Goal: Navigation & Orientation: Find specific page/section

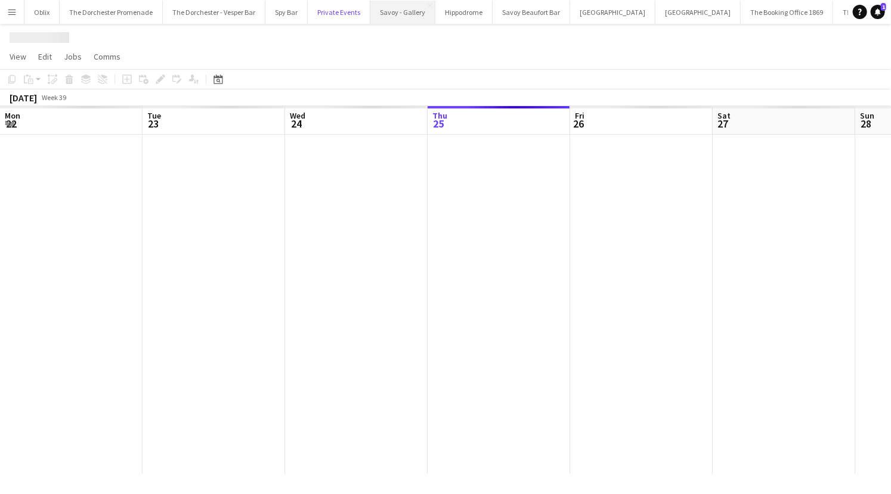
scroll to position [0, 285]
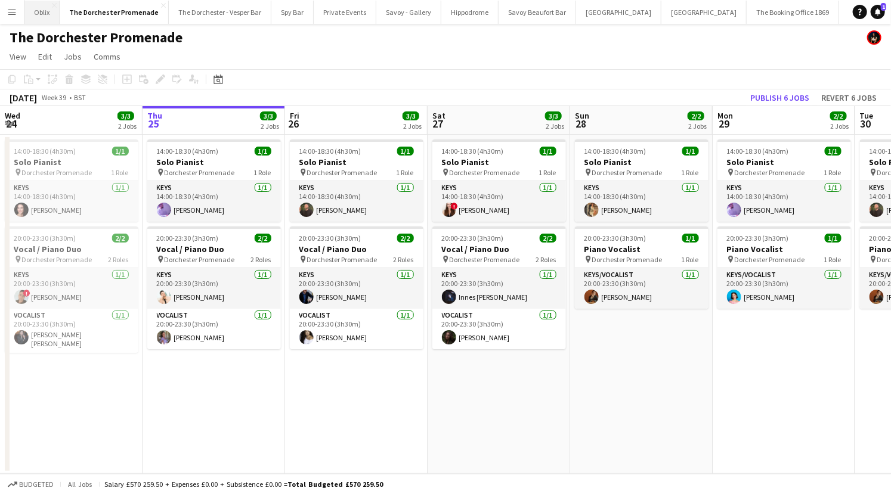
click at [27, 9] on button "Oblix Close" at bounding box center [41, 12] width 35 height 23
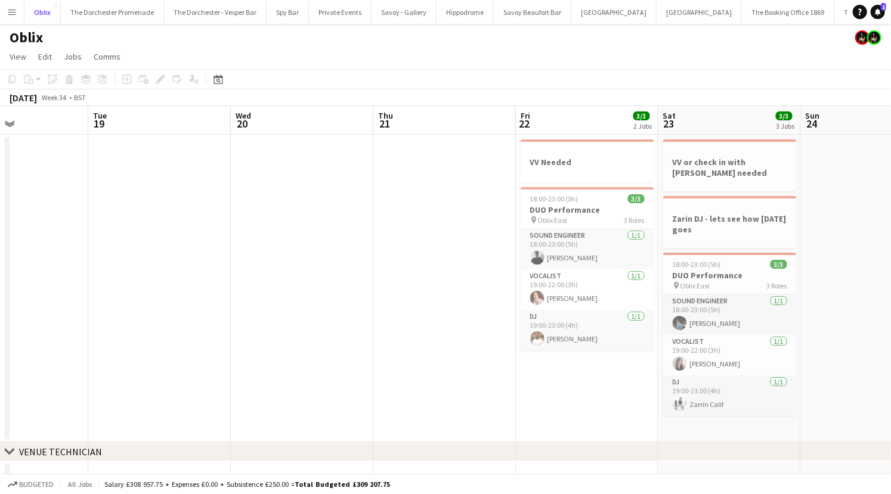
scroll to position [0, 487]
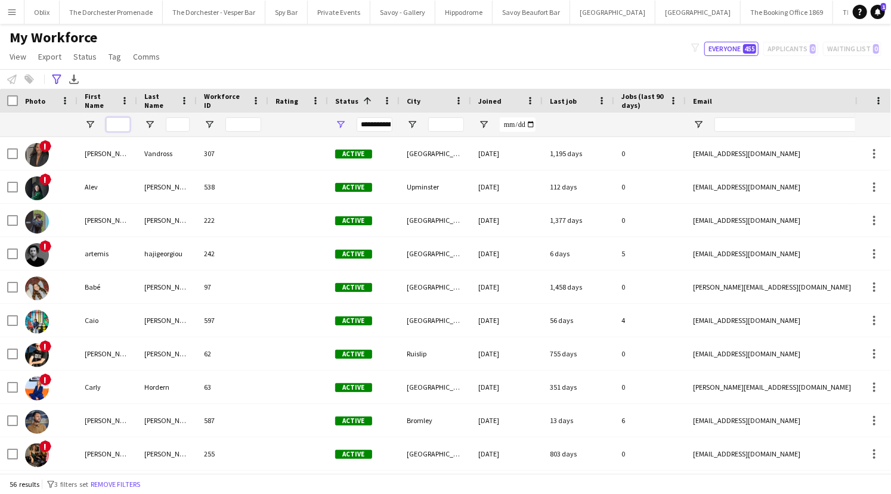
click at [120, 120] on input "First Name Filter Input" at bounding box center [118, 124] width 24 height 14
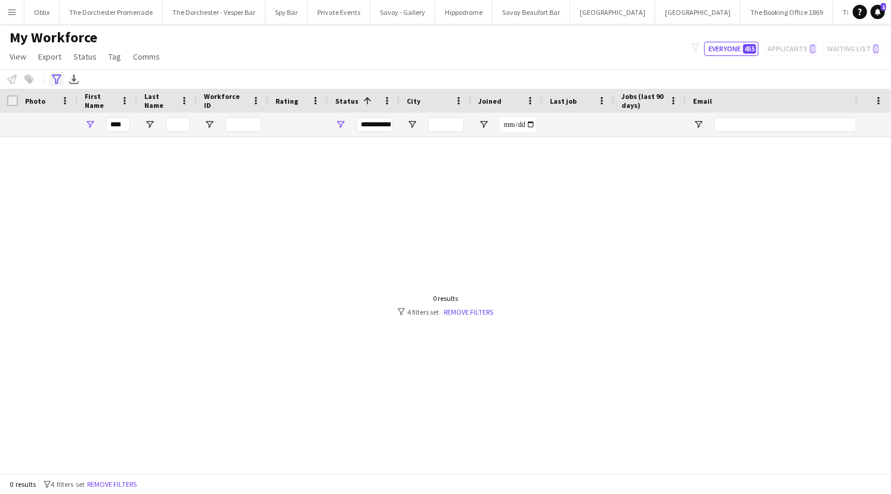
click at [57, 78] on icon "Advanced filters" at bounding box center [57, 80] width 10 height 10
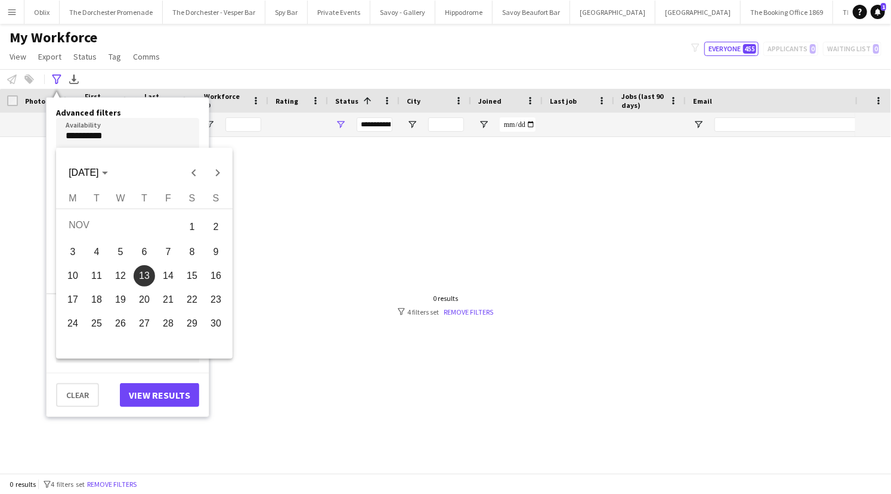
click at [124, 134] on body "Menu Boards Boards Boards All jobs Status Workforce Workforce My Workforce Recr…" at bounding box center [445, 247] width 891 height 494
click at [128, 126] on div at bounding box center [445, 247] width 891 height 494
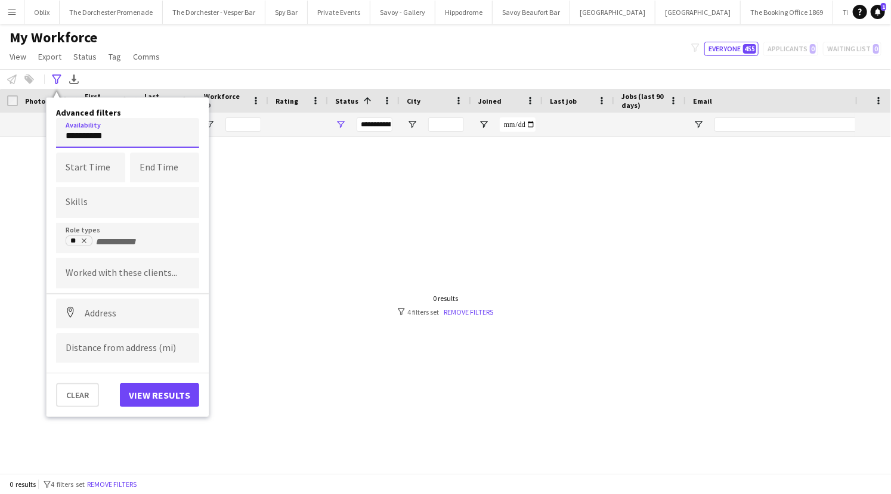
drag, startPoint x: 116, startPoint y: 132, endPoint x: 59, endPoint y: 131, distance: 57.2
click at [59, 131] on input "**********" at bounding box center [127, 133] width 143 height 30
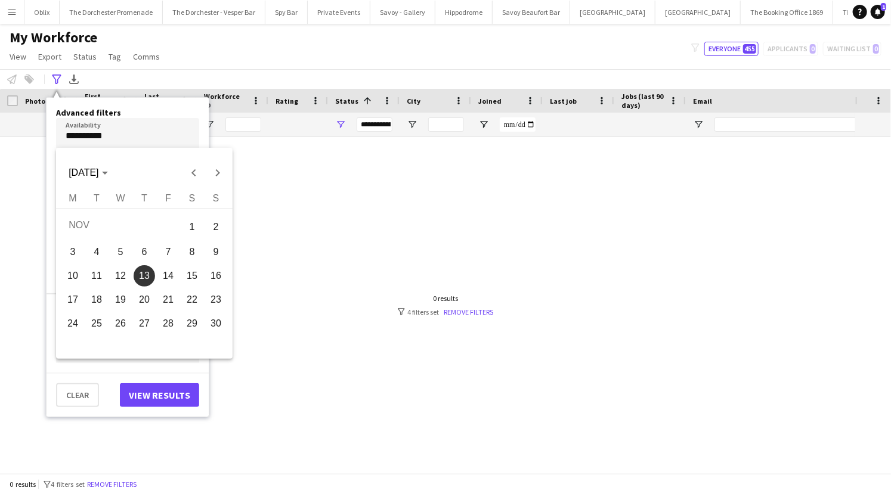
click at [109, 134] on div at bounding box center [445, 247] width 891 height 494
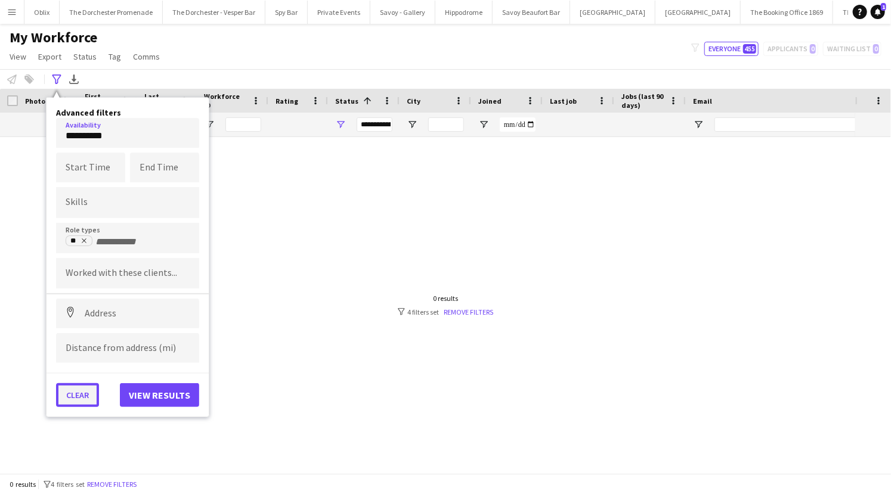
click at [86, 397] on button "Clear" at bounding box center [77, 395] width 43 height 24
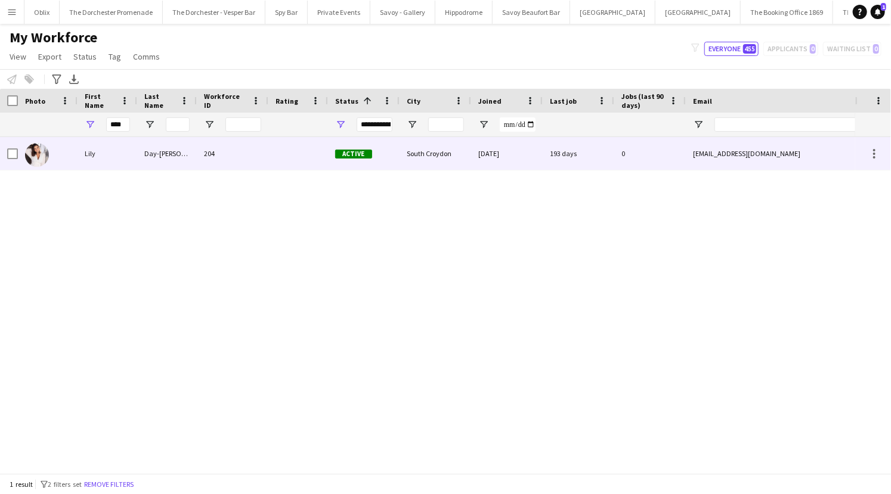
click at [101, 162] on div "Lily" at bounding box center [108, 153] width 60 height 33
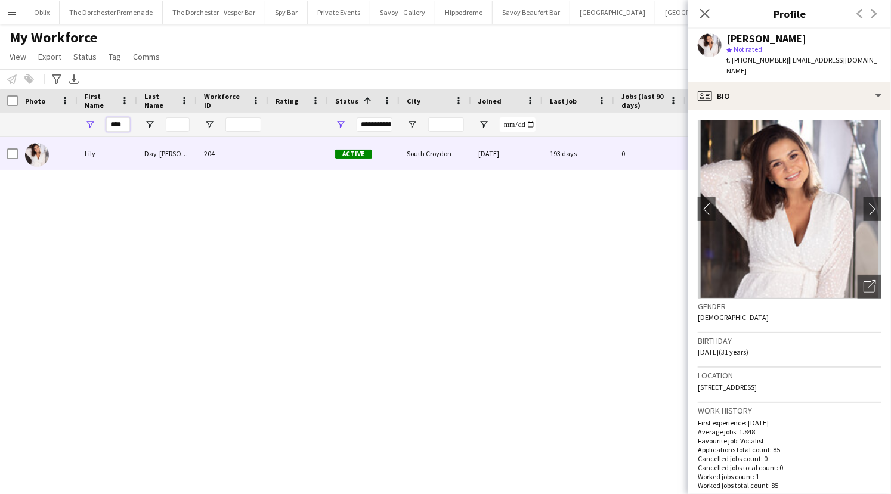
click at [120, 126] on input "****" at bounding box center [118, 124] width 24 height 14
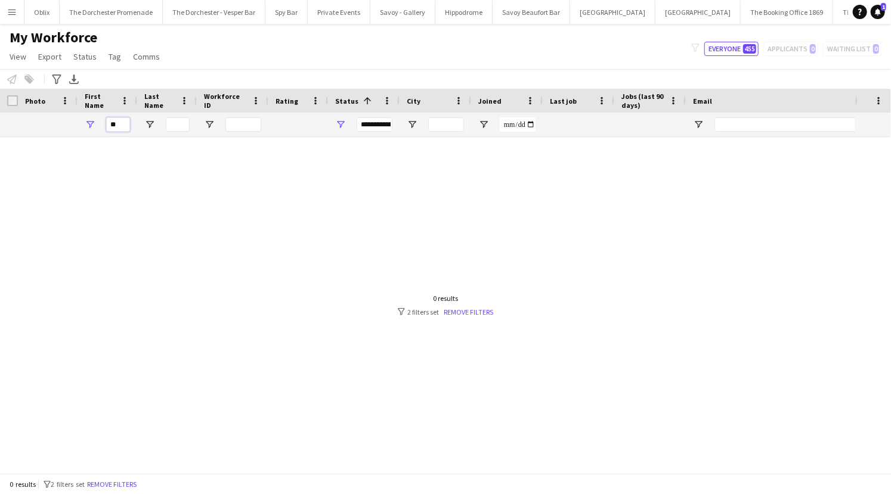
type input "*"
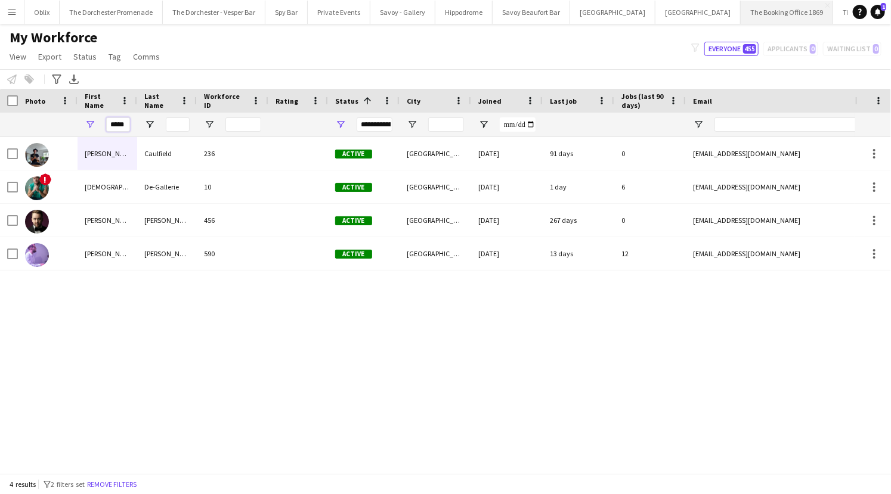
type input "*****"
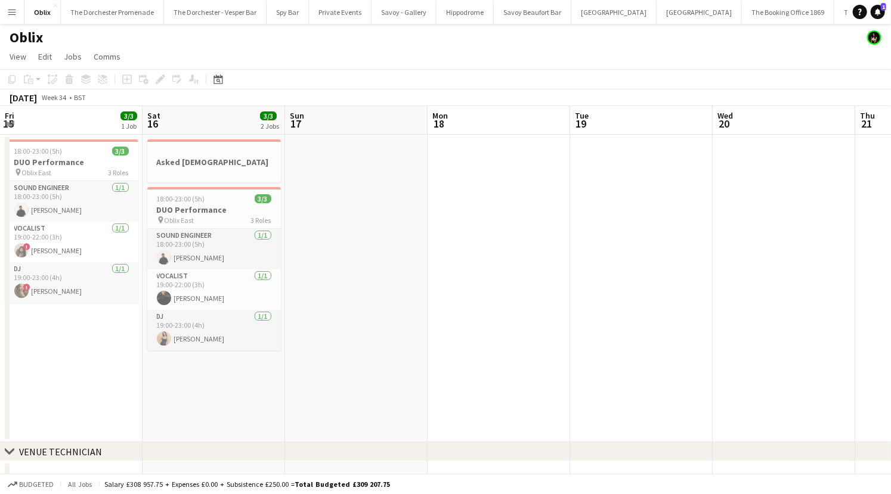
scroll to position [0, 487]
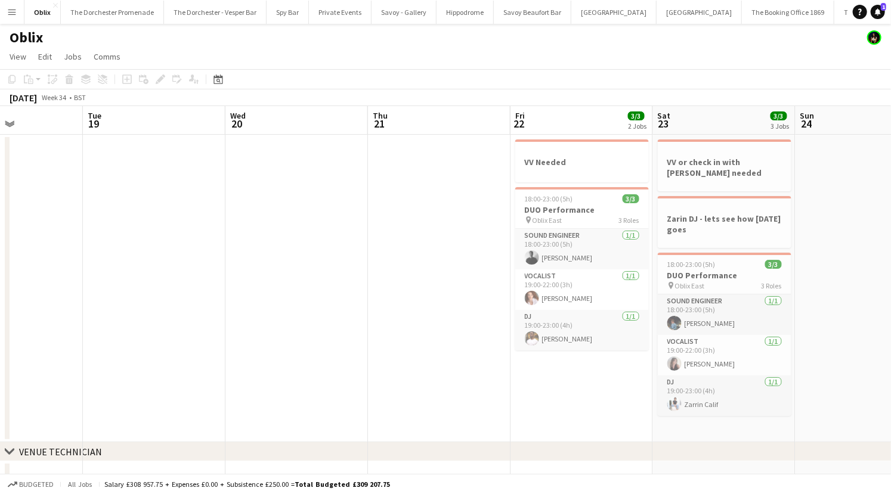
click at [17, 7] on button "Menu" at bounding box center [12, 12] width 24 height 24
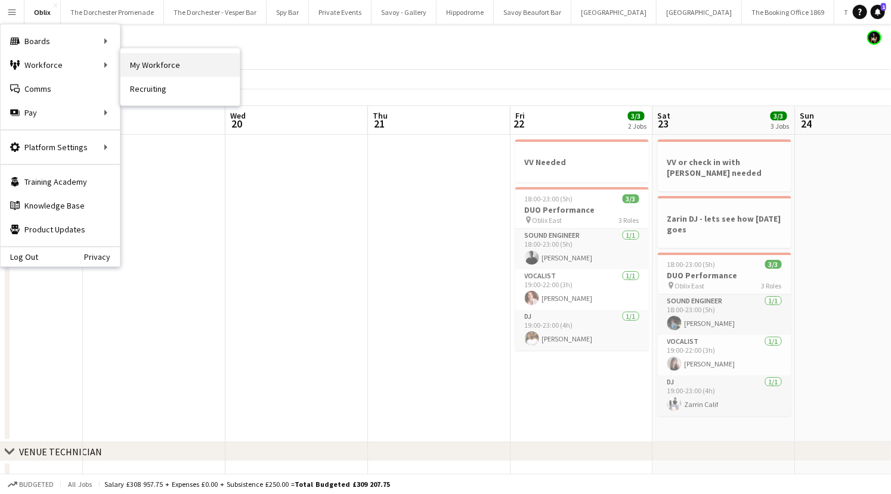
click at [150, 65] on link "My Workforce" at bounding box center [179, 65] width 119 height 24
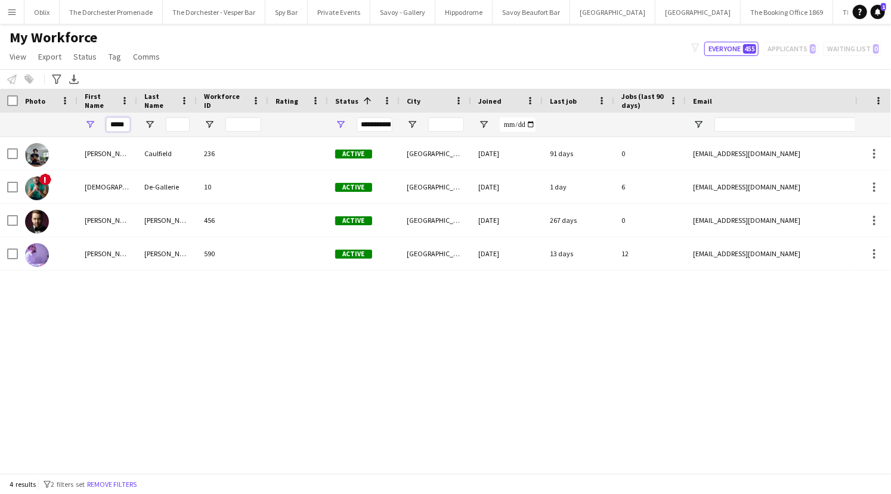
click at [118, 128] on input "*****" at bounding box center [118, 124] width 24 height 14
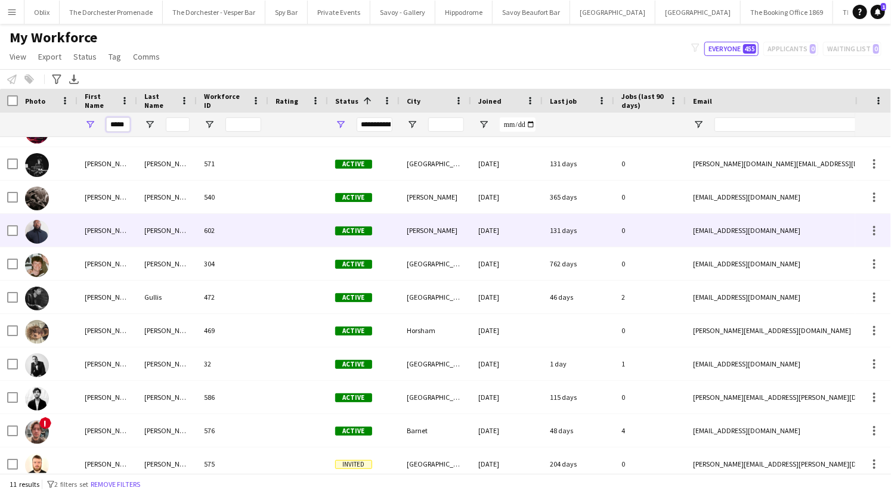
scroll to position [31, 0]
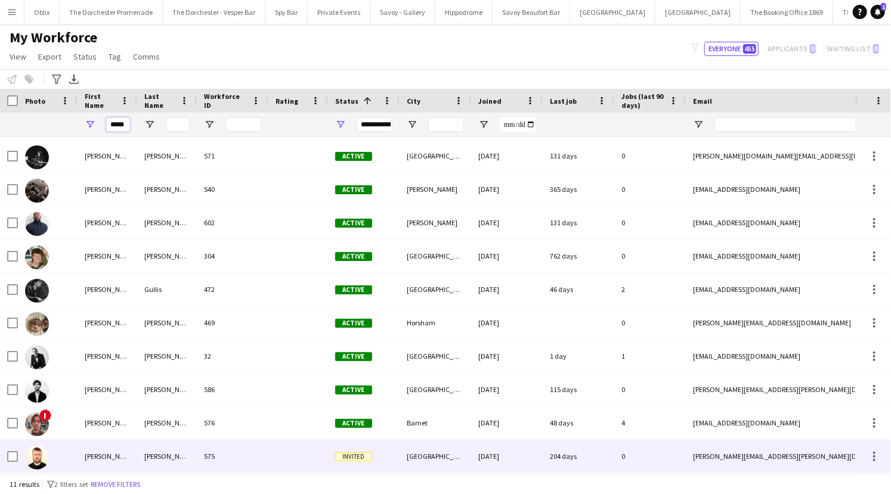
type input "*****"
click at [135, 451] on div "[PERSON_NAME]" at bounding box center [108, 456] width 60 height 33
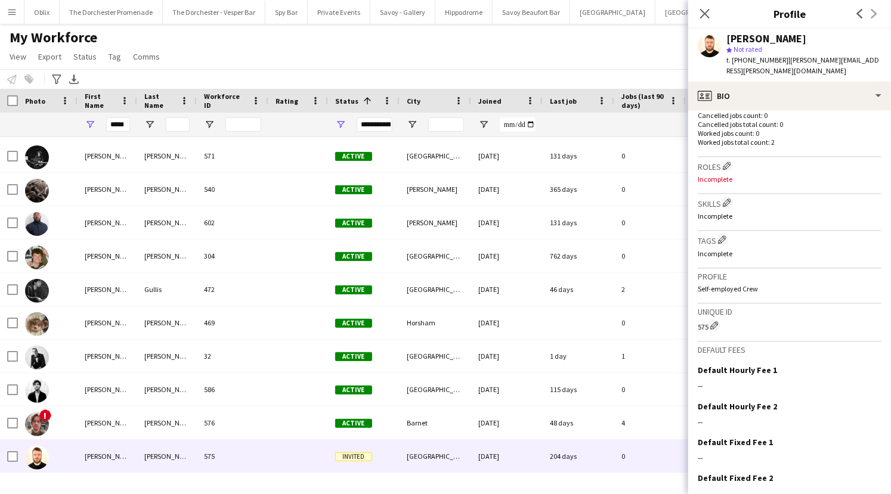
scroll to position [342, 0]
click at [107, 20] on button "The Dorchester Promenade Close" at bounding box center [111, 12] width 103 height 23
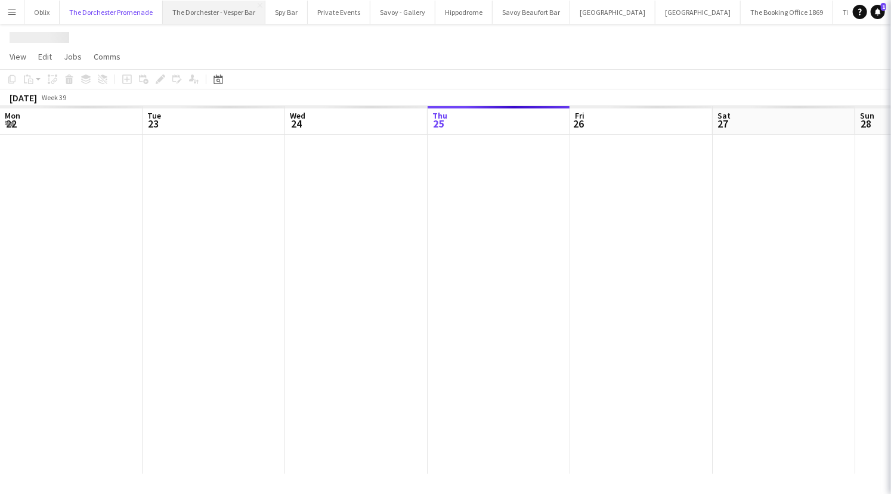
scroll to position [0, 285]
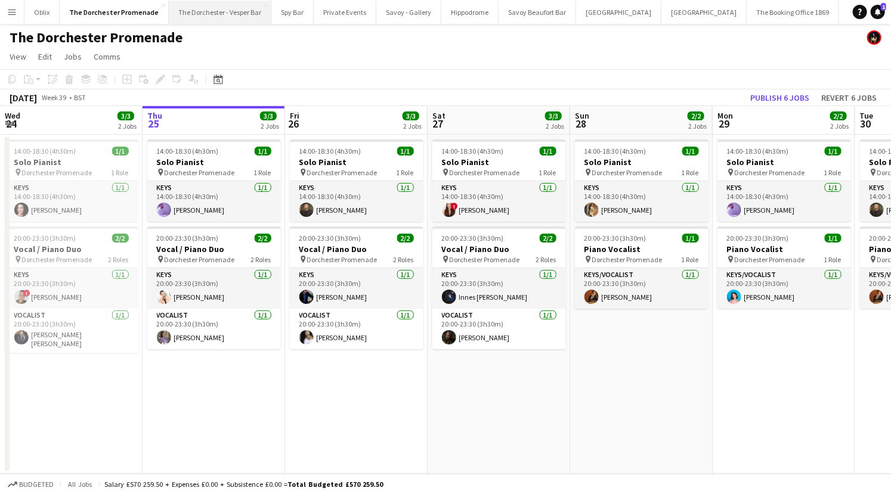
click at [200, 16] on button "The Dorchester - Vesper Bar Close" at bounding box center [220, 12] width 103 height 23
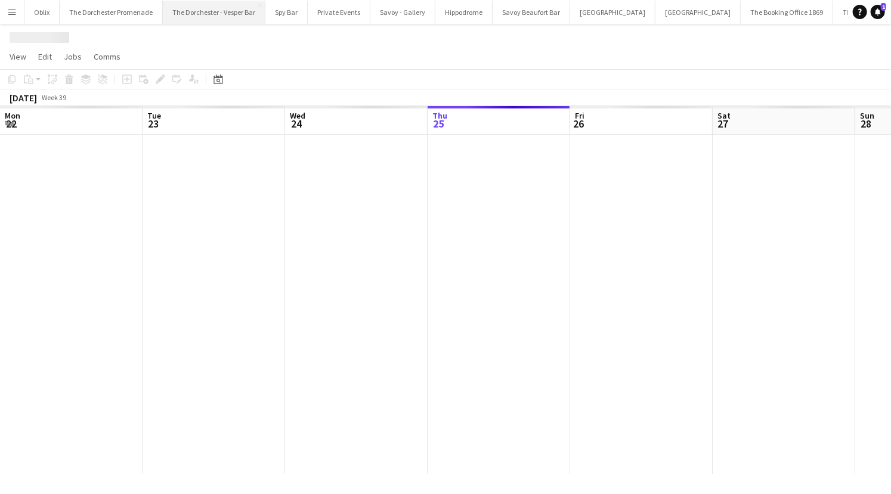
scroll to position [0, 285]
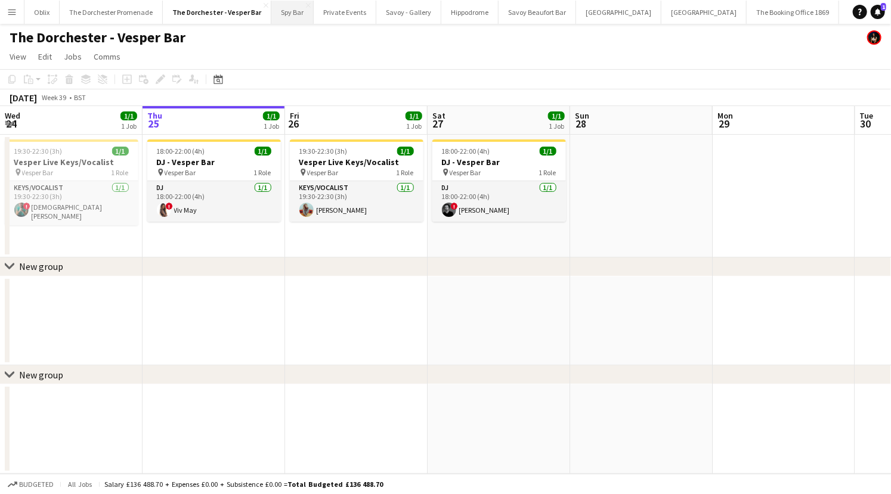
click at [286, 15] on button "Spy Bar Close" at bounding box center [292, 12] width 42 height 23
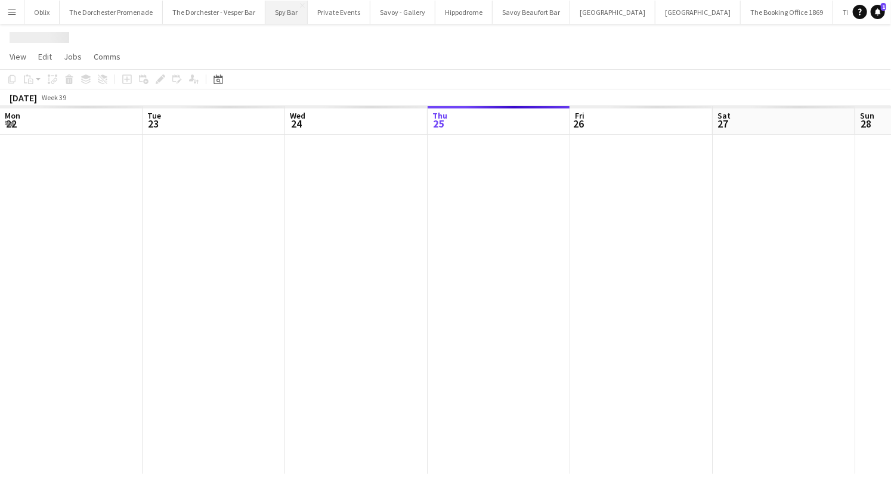
scroll to position [0, 285]
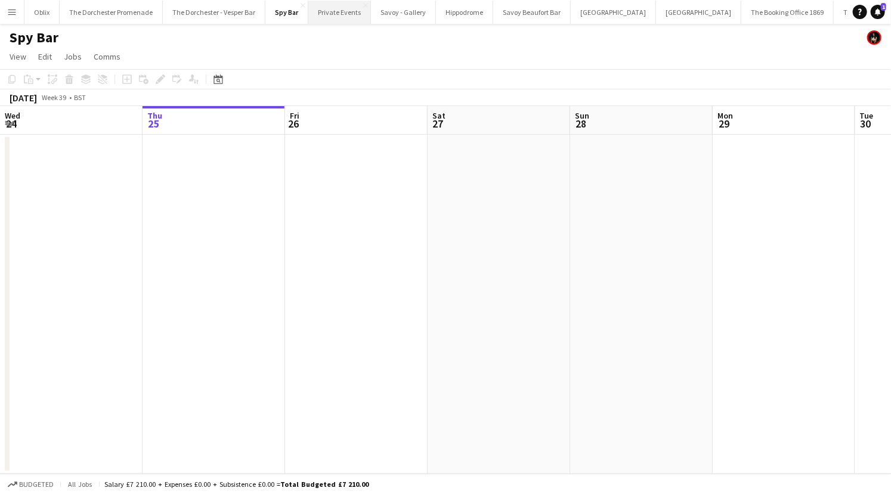
click at [327, 16] on button "Private Events Close" at bounding box center [339, 12] width 63 height 23
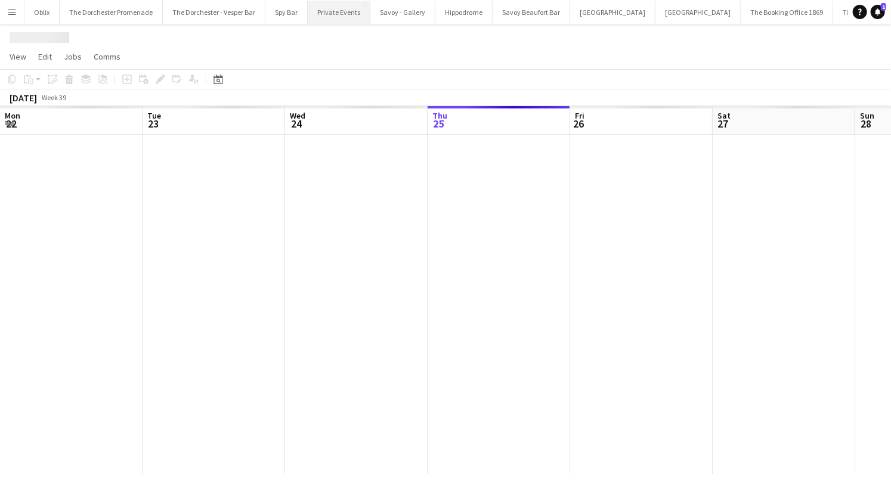
scroll to position [0, 285]
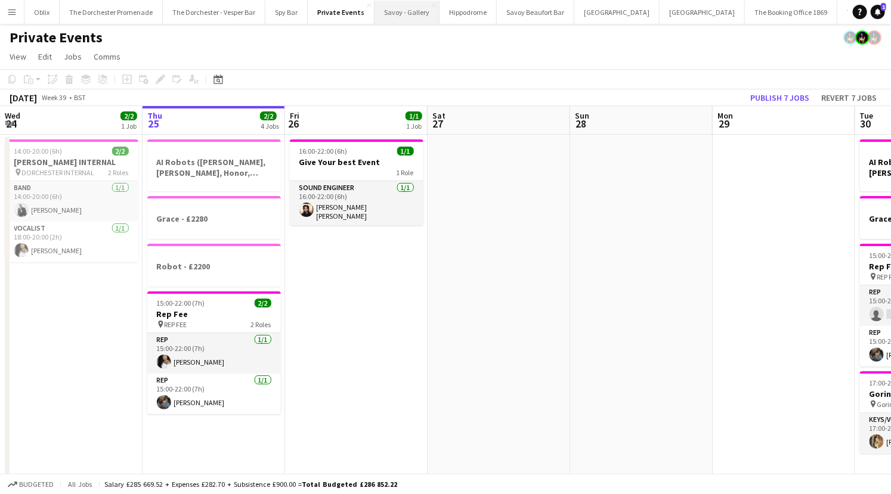
click at [394, 20] on button "Savoy - Gallery Close" at bounding box center [406, 12] width 65 height 23
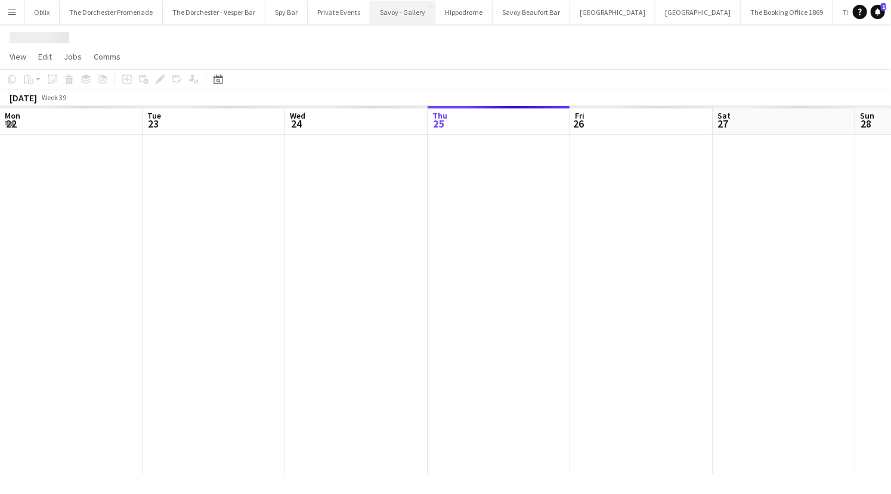
scroll to position [0, 285]
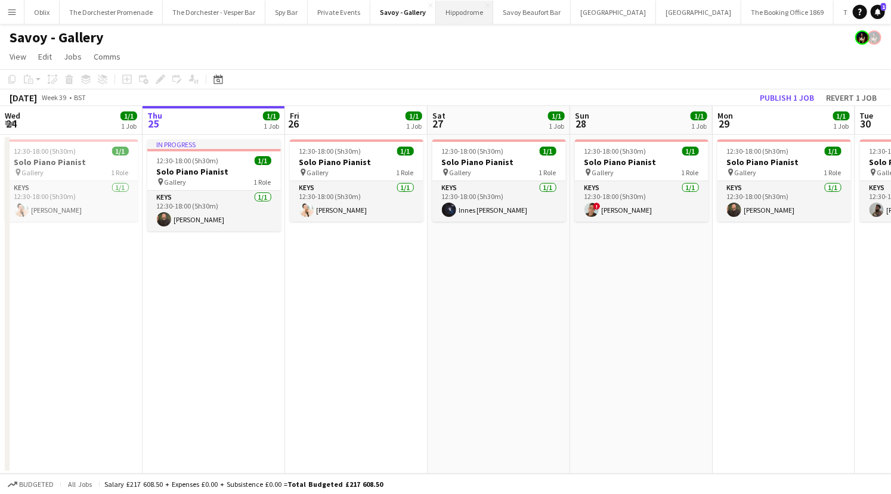
click at [458, 7] on button "Hippodrome Close" at bounding box center [464, 12] width 57 height 23
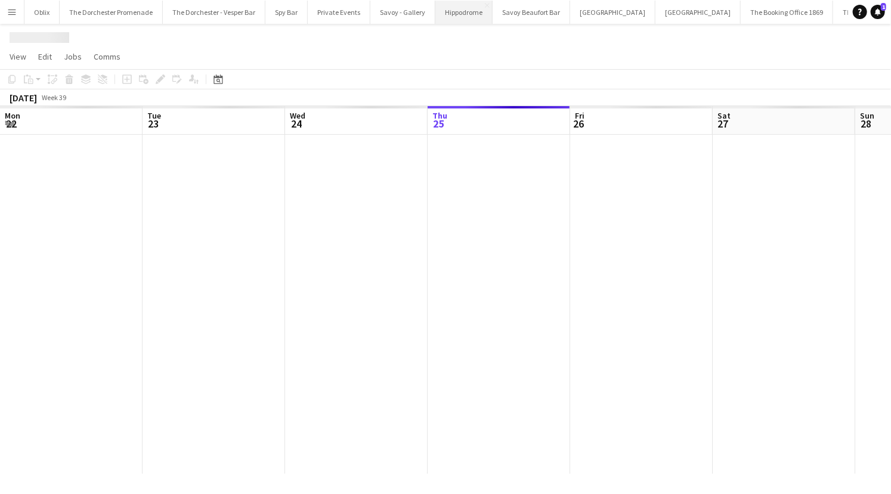
scroll to position [0, 285]
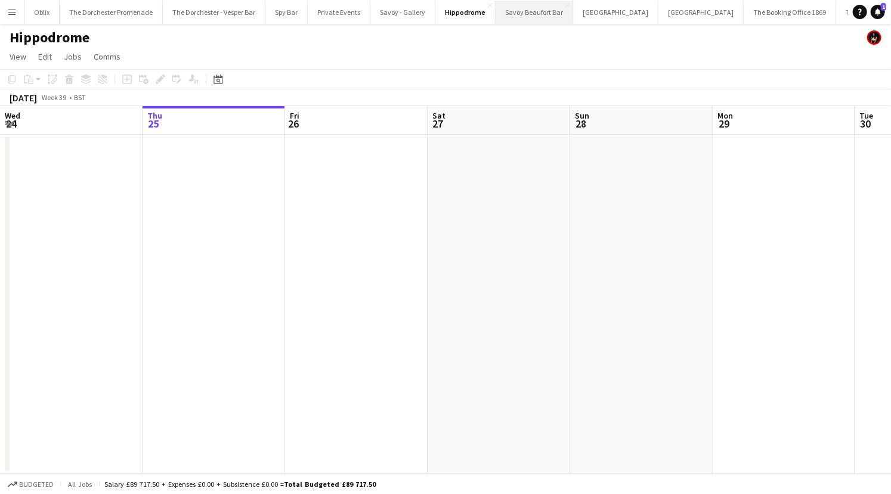
click at [535, 16] on button "Savoy Beaufort Bar Close" at bounding box center [534, 12] width 78 height 23
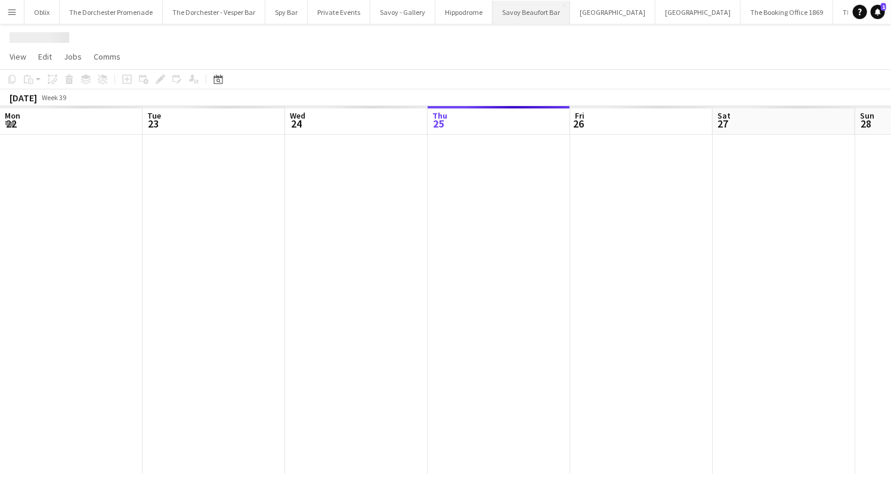
scroll to position [0, 285]
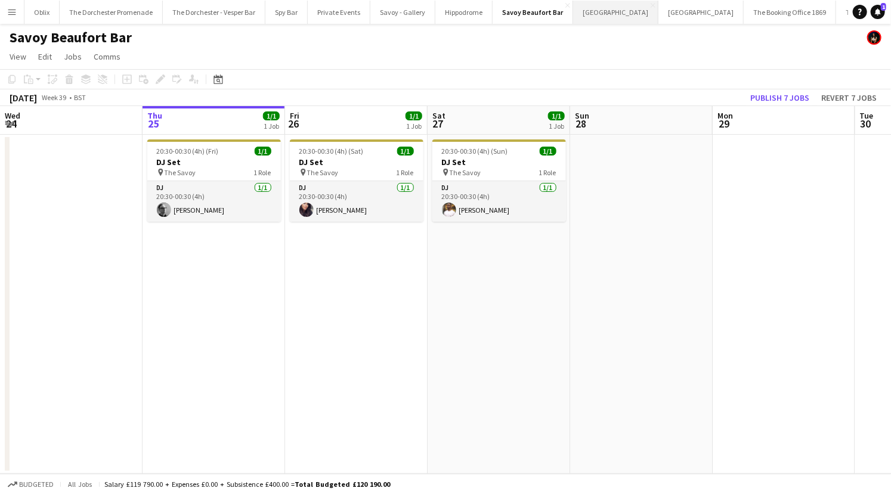
click at [583, 20] on button "[GEOGRAPHIC_DATA]" at bounding box center [615, 12] width 85 height 23
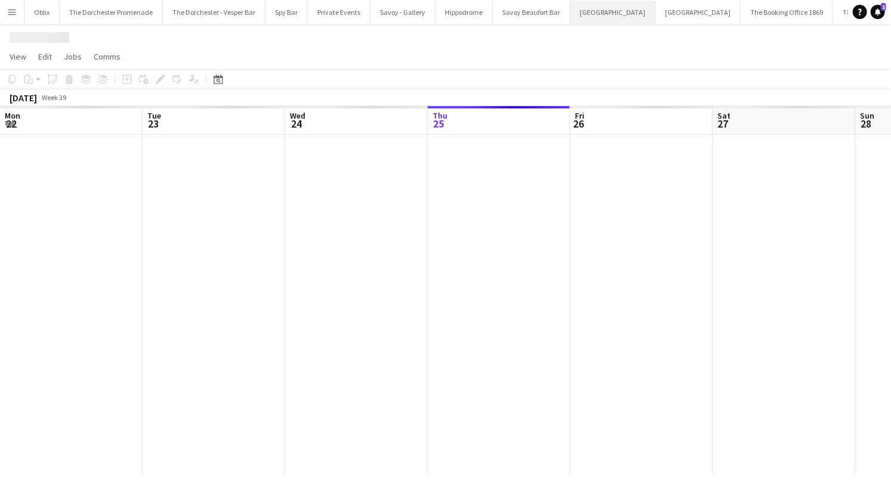
scroll to position [0, 285]
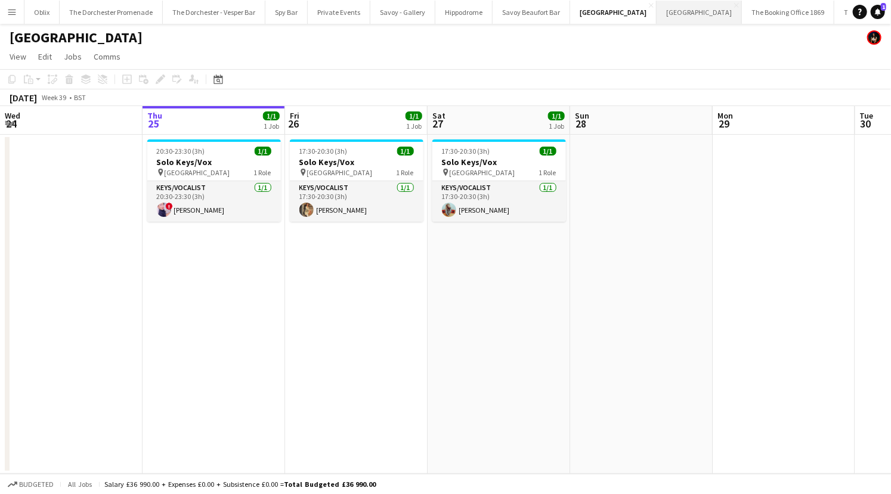
click at [660, 13] on button "Bicester village Close" at bounding box center [698, 12] width 85 height 23
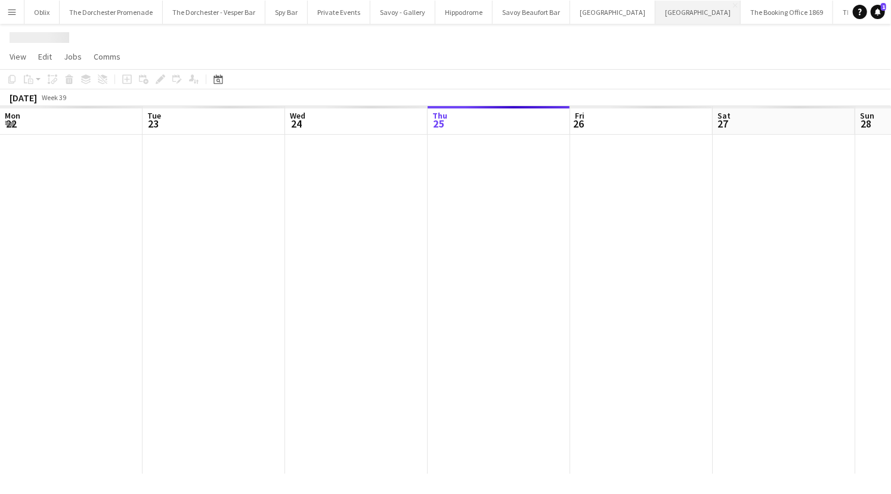
scroll to position [0, 285]
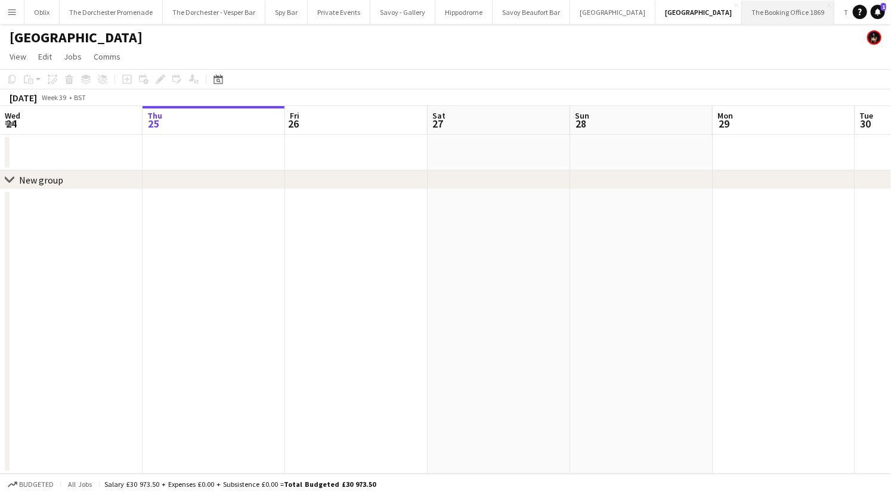
click at [742, 21] on button "The Booking Office 1869 Close" at bounding box center [788, 12] width 92 height 23
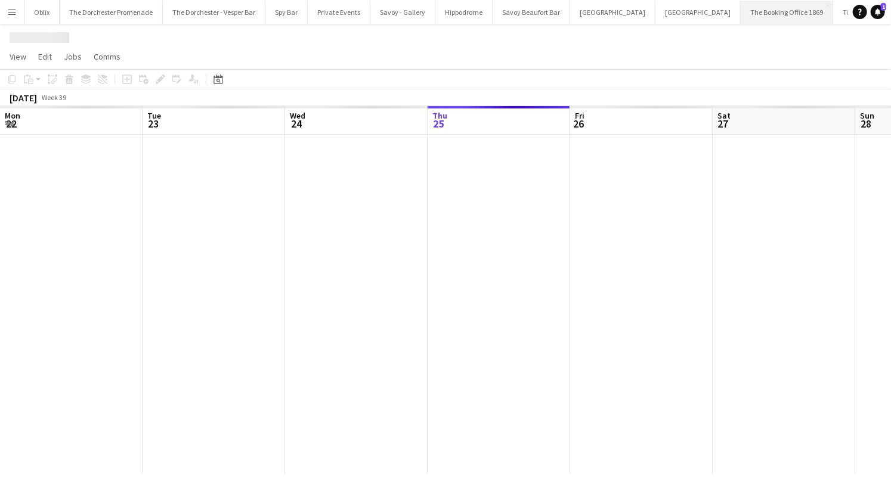
scroll to position [0, 285]
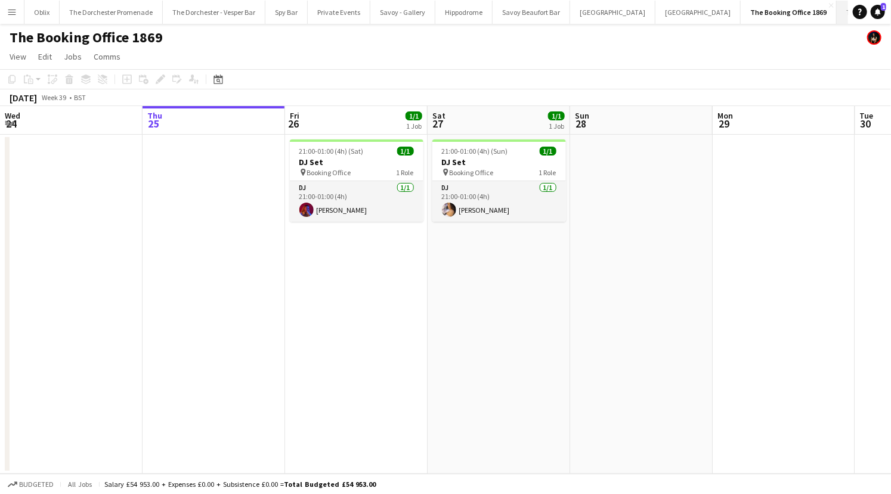
click at [836, 17] on button "The Dark Horse Close" at bounding box center [869, 12] width 66 height 23
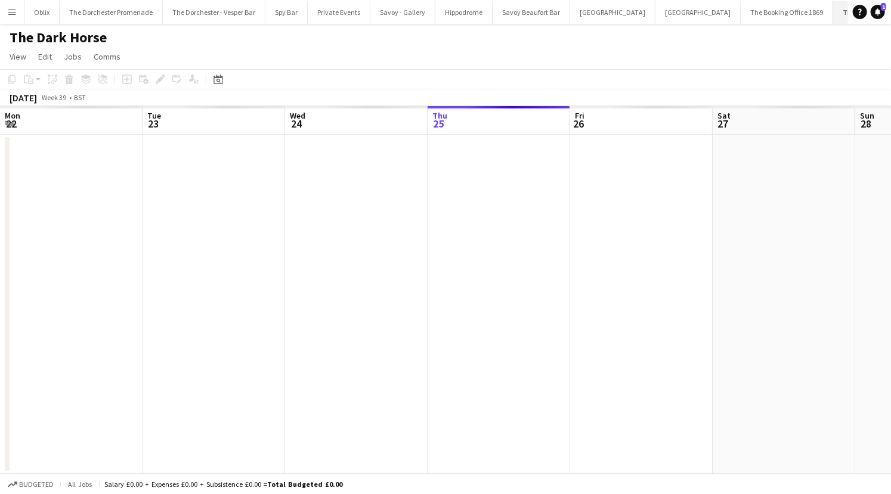
scroll to position [0, 285]
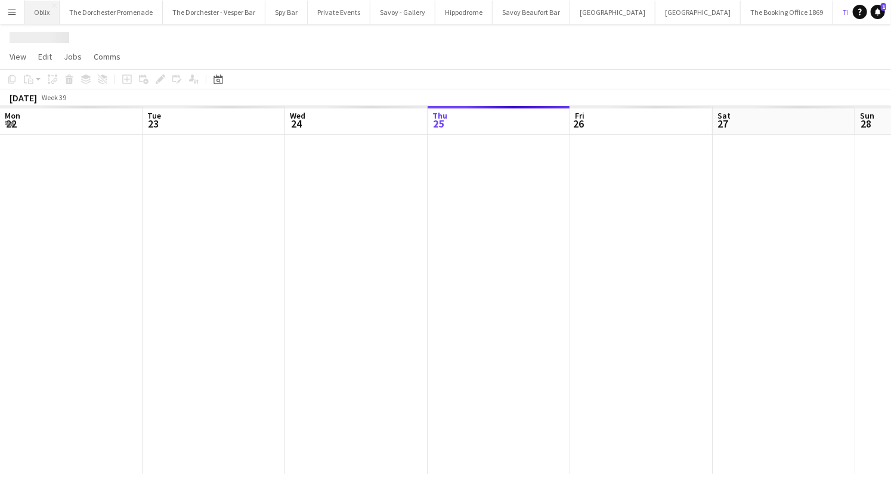
scroll to position [0, 285]
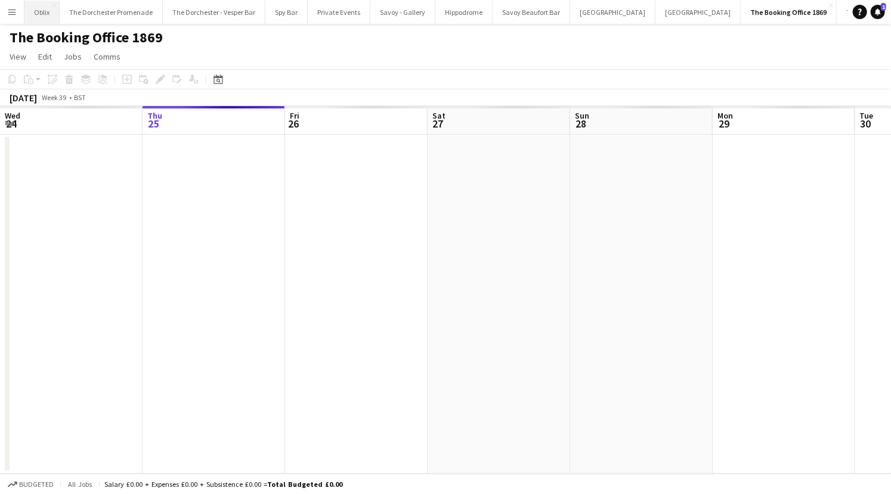
click at [29, 10] on button "Oblix Close" at bounding box center [41, 12] width 35 height 23
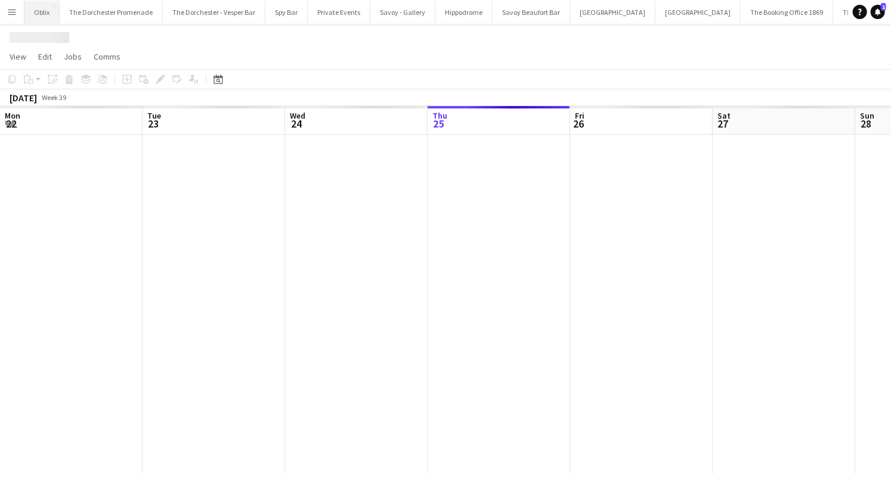
scroll to position [0, 285]
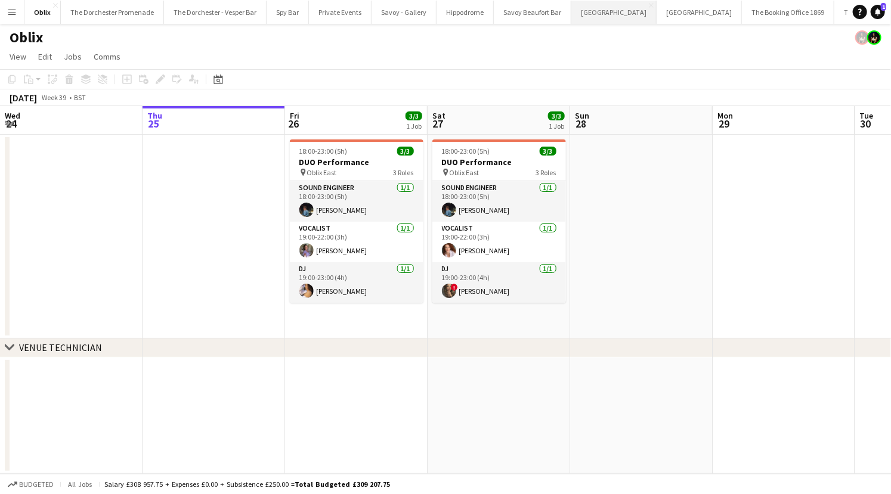
click at [574, 7] on button "[GEOGRAPHIC_DATA]" at bounding box center [613, 12] width 85 height 23
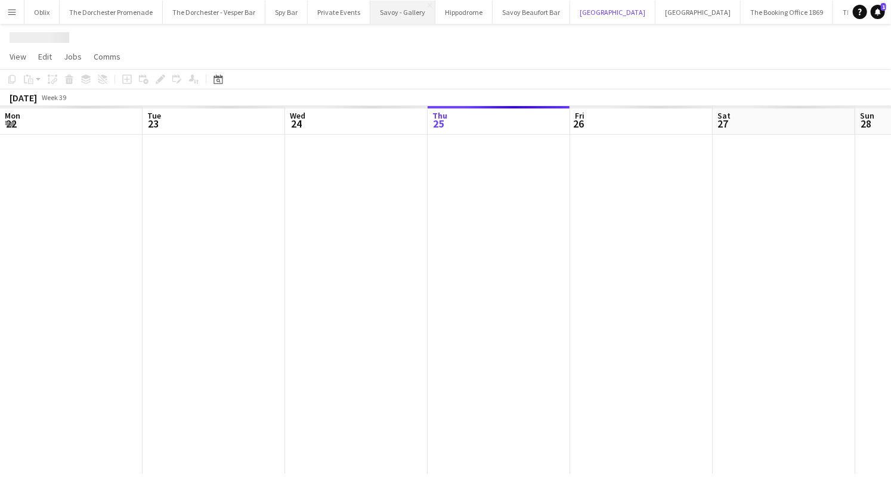
scroll to position [0, 285]
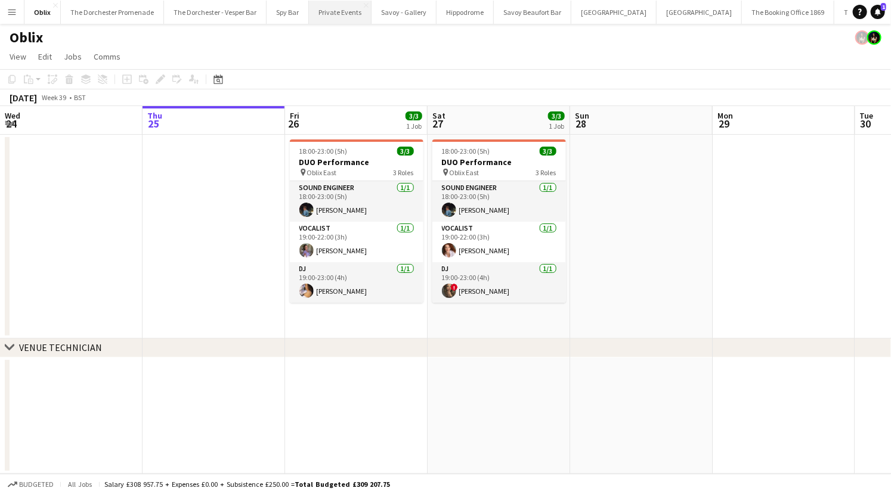
click at [360, 14] on button "Private Events Close" at bounding box center [340, 12] width 63 height 23
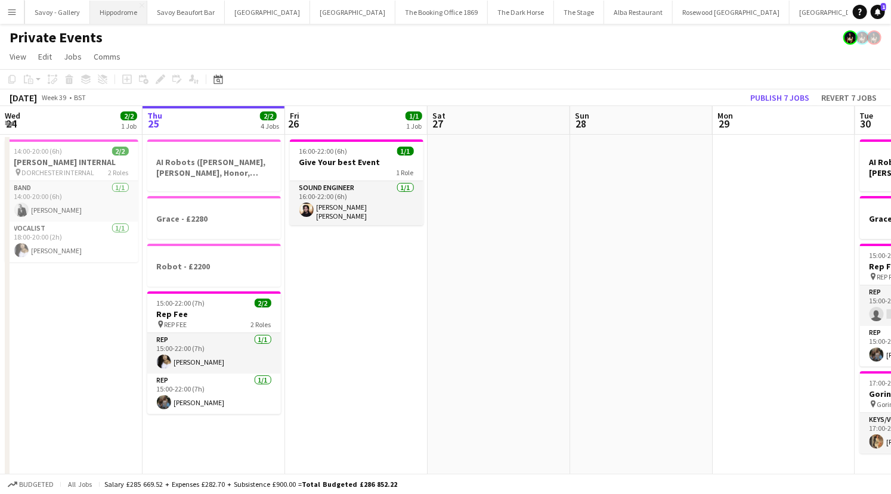
scroll to position [0, 354]
click at [550, 14] on button "The Stage Close" at bounding box center [575, 12] width 50 height 23
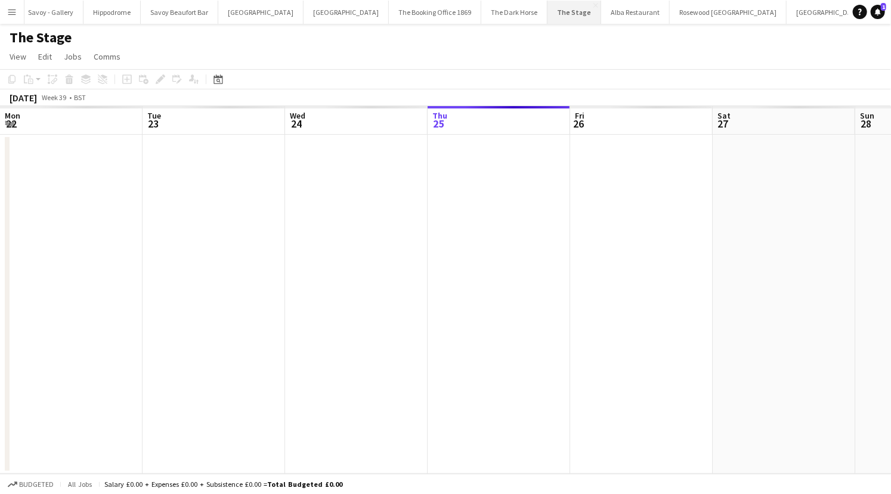
scroll to position [0, 285]
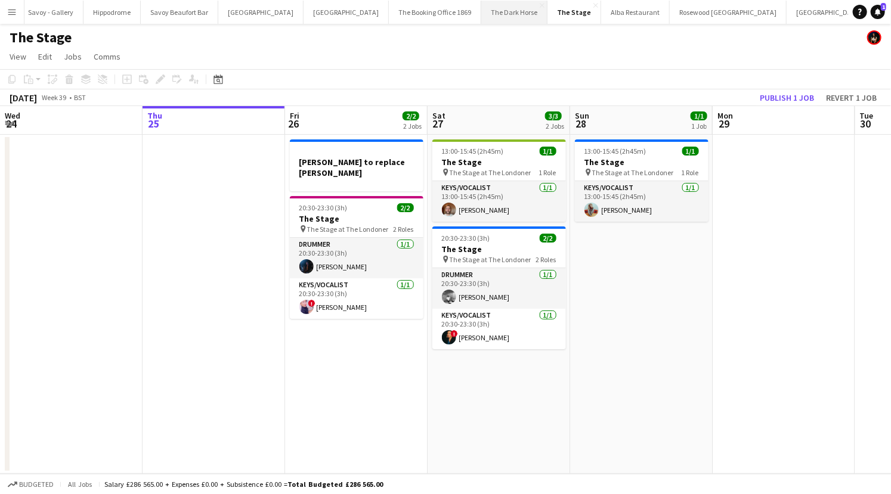
click at [481, 16] on button "The Dark Horse Close" at bounding box center [514, 12] width 66 height 23
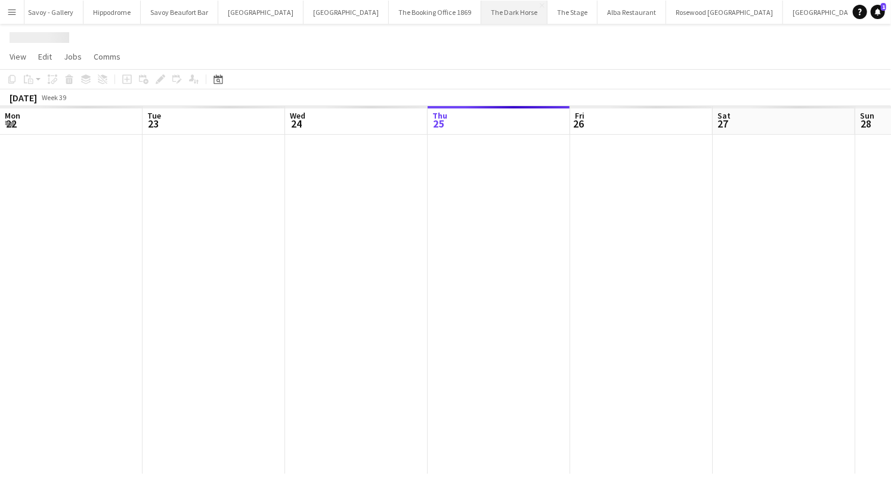
scroll to position [0, 285]
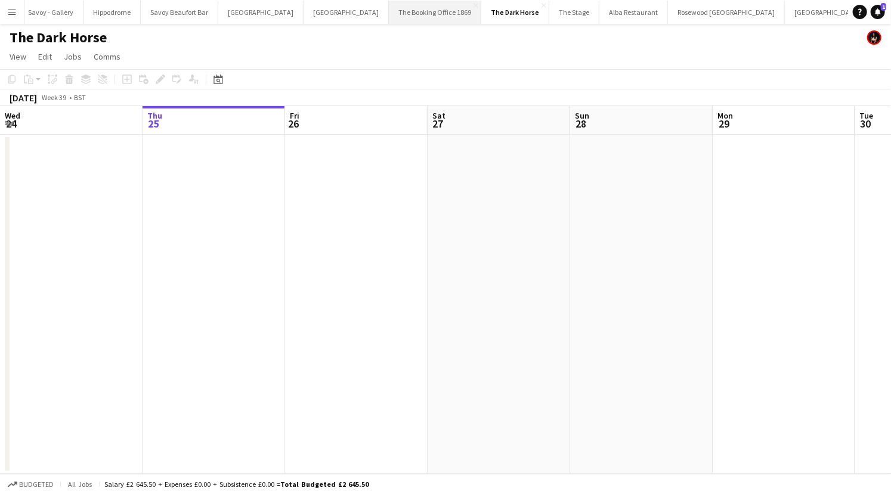
click at [389, 3] on button "The Booking Office 1869 Close" at bounding box center [435, 12] width 92 height 23
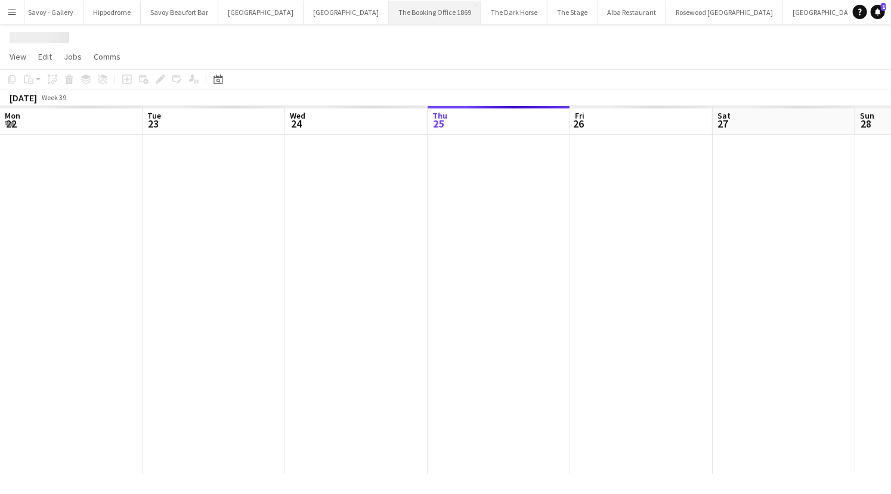
scroll to position [0, 285]
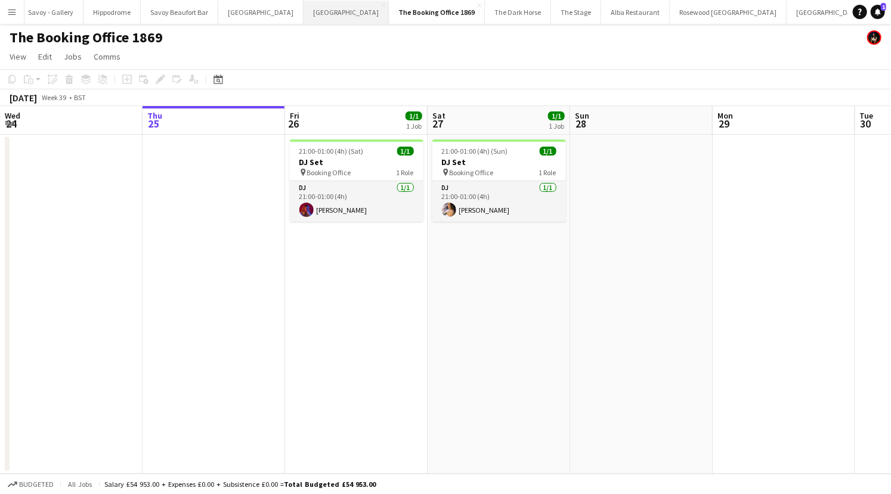
click at [317, 13] on button "Bicester village Close" at bounding box center [345, 12] width 85 height 23
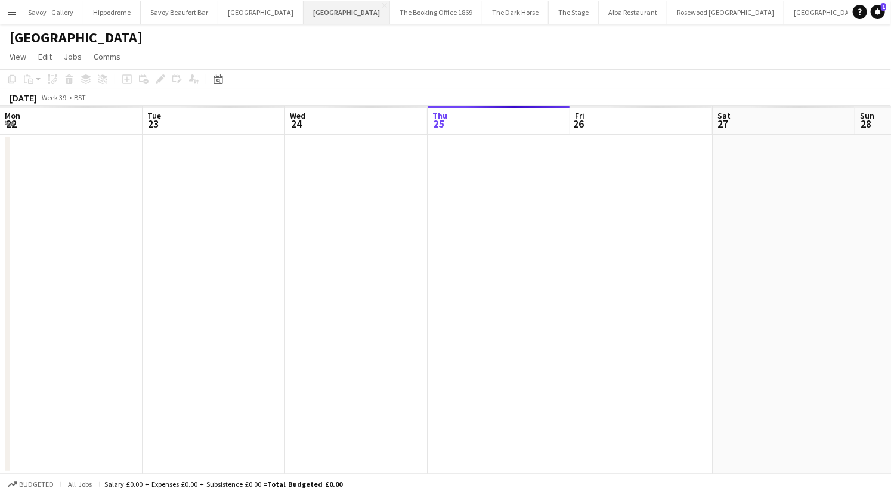
scroll to position [0, 285]
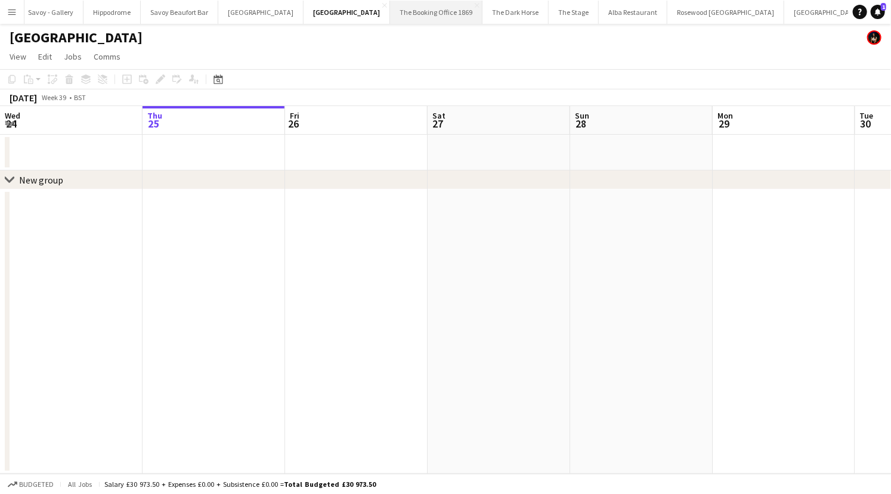
click at [390, 10] on button "The Booking Office 1869 Close" at bounding box center [436, 12] width 92 height 23
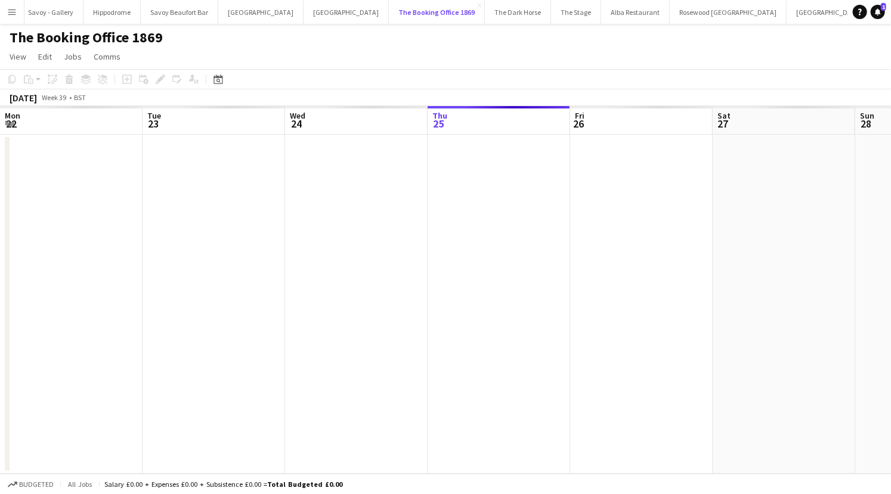
scroll to position [0, 285]
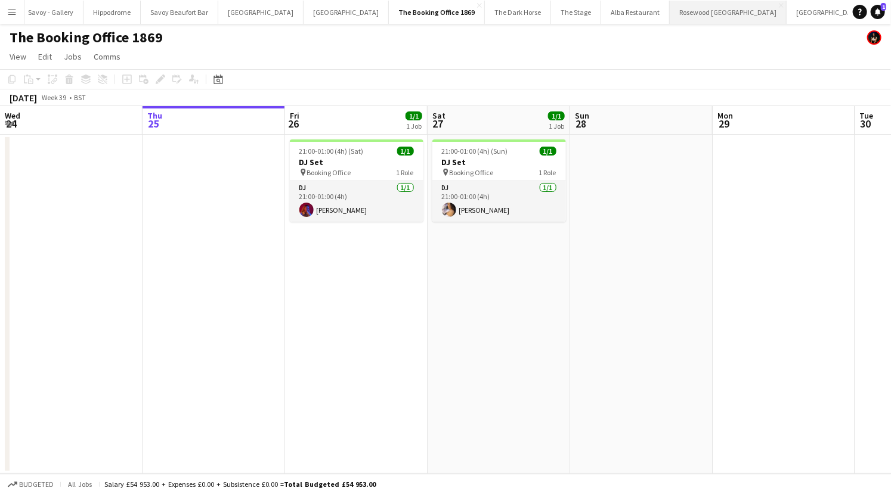
click at [670, 11] on button "Rosewood [GEOGRAPHIC_DATA] Close" at bounding box center [728, 12] width 117 height 23
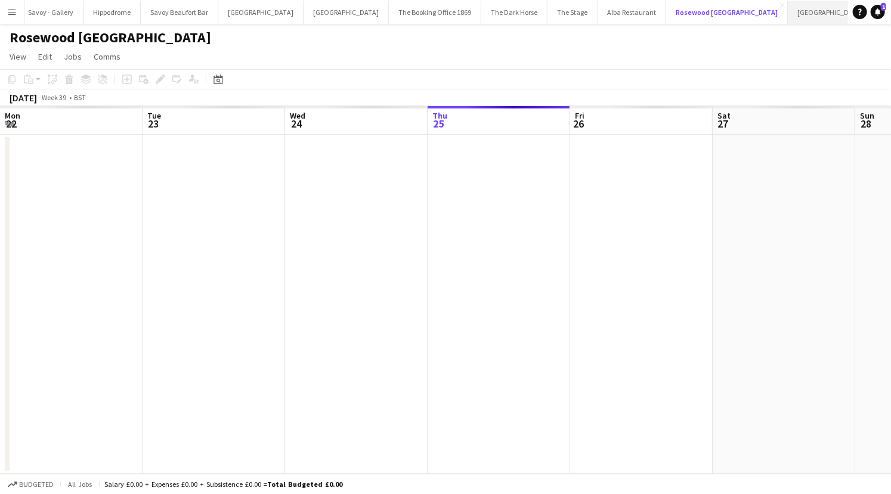
scroll to position [0, 285]
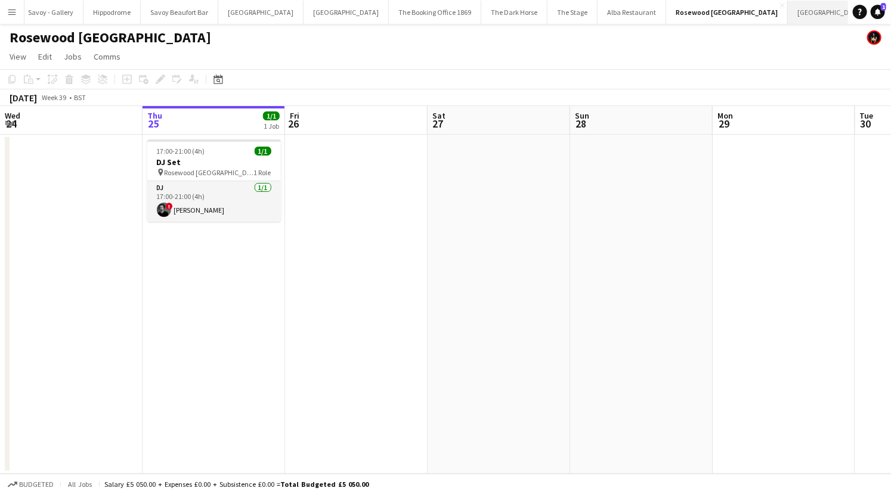
click at [788, 13] on button "[GEOGRAPHIC_DATA] Close" at bounding box center [830, 12] width 85 height 23
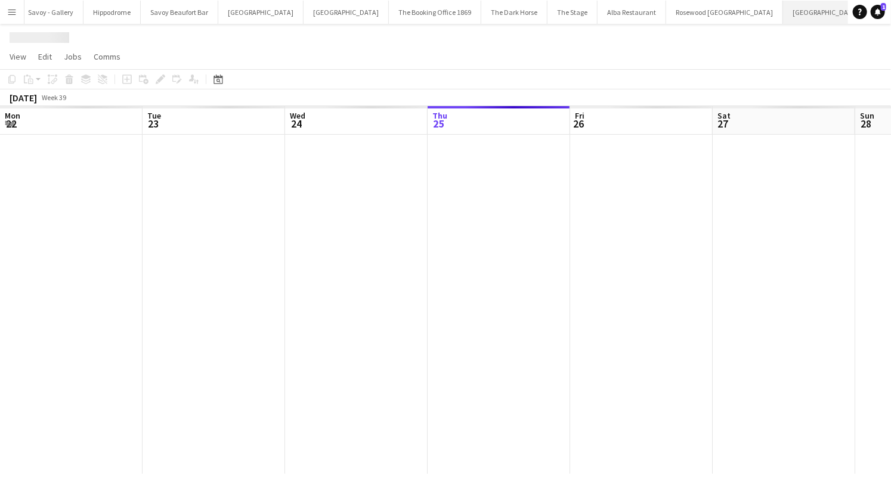
scroll to position [0, 285]
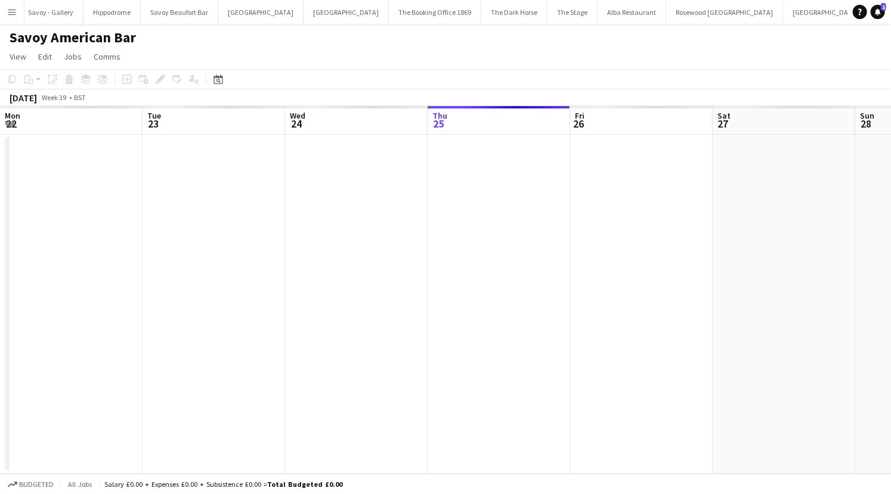
scroll to position [0, 285]
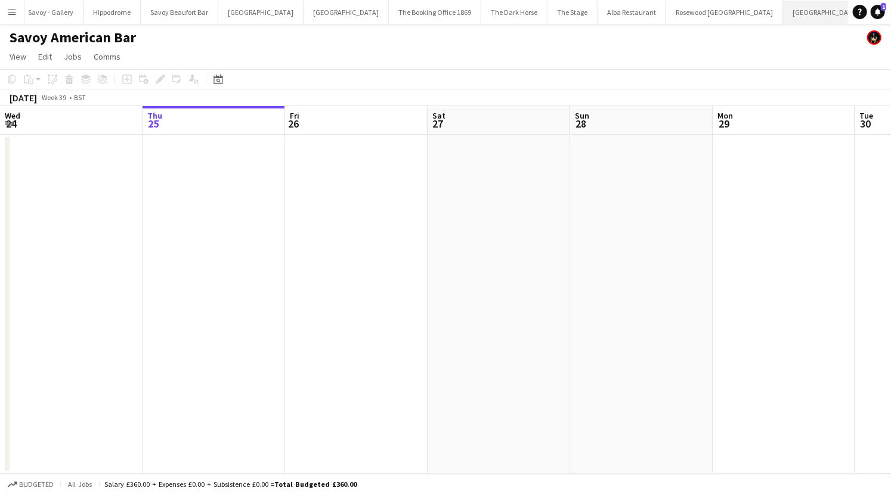
click at [783, 8] on button "[GEOGRAPHIC_DATA] Close" at bounding box center [825, 12] width 85 height 23
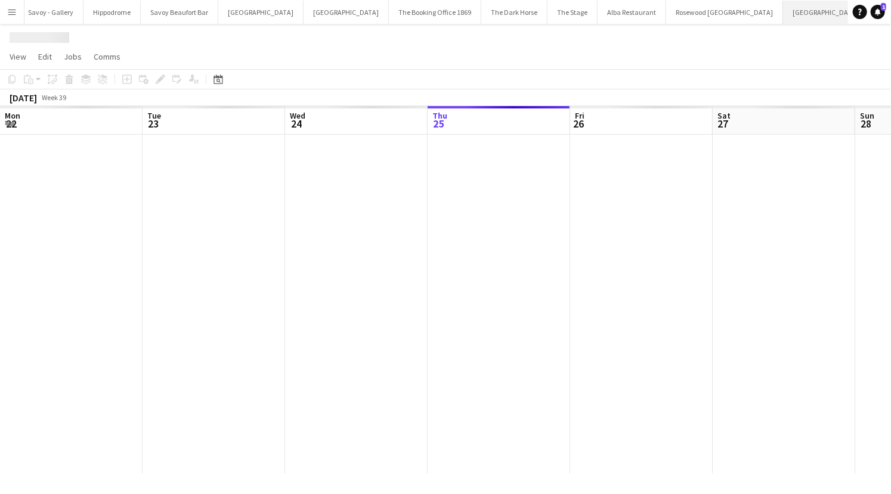
scroll to position [0, 285]
